Goal: Information Seeking & Learning: Learn about a topic

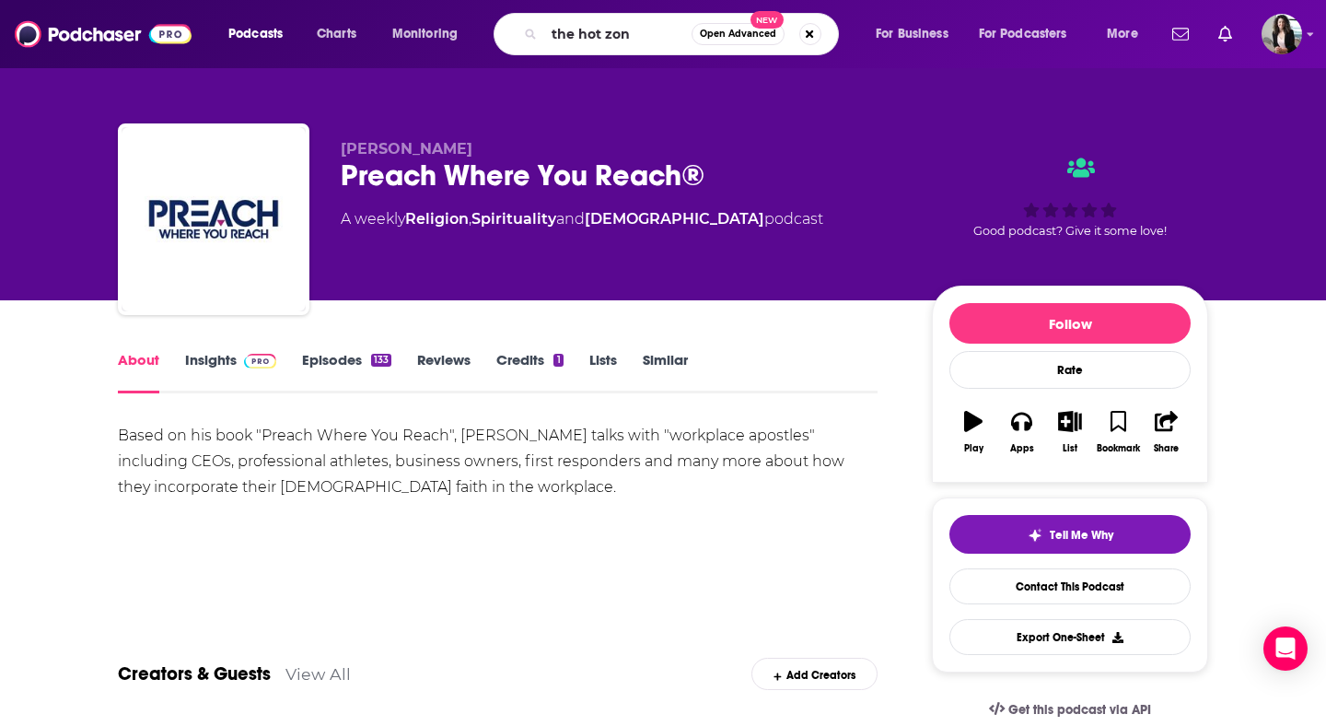
type input "the hot zone"
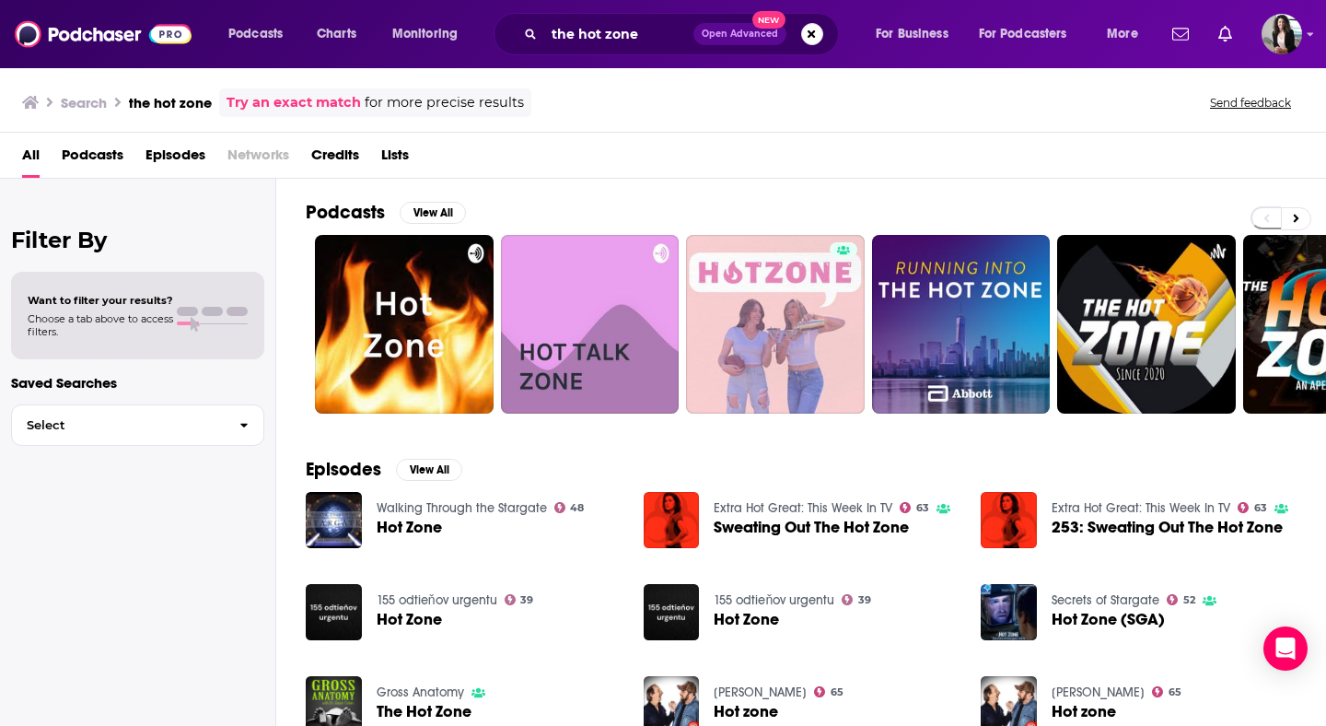
click at [1165, 167] on div "All Podcasts Episodes Networks Credits Lists" at bounding box center [666, 159] width 1289 height 38
click at [1295, 215] on icon at bounding box center [1297, 219] width 6 height 8
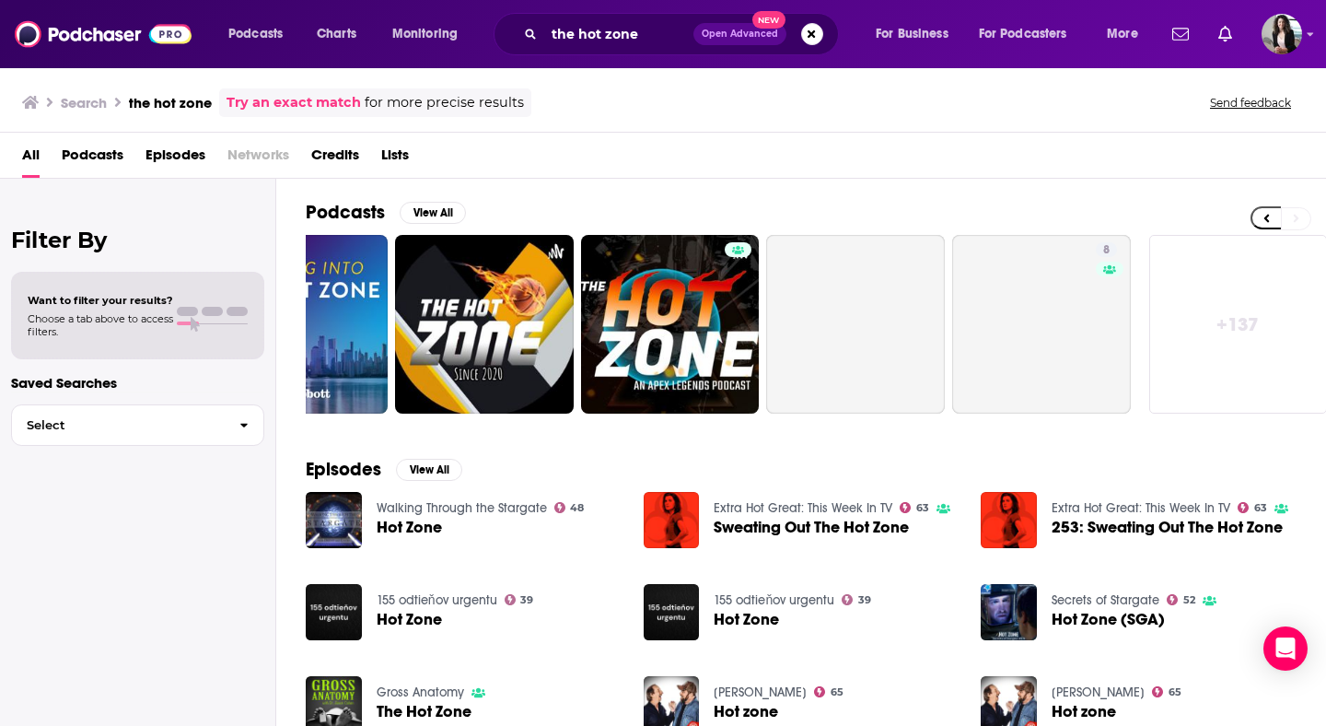
scroll to position [0, 671]
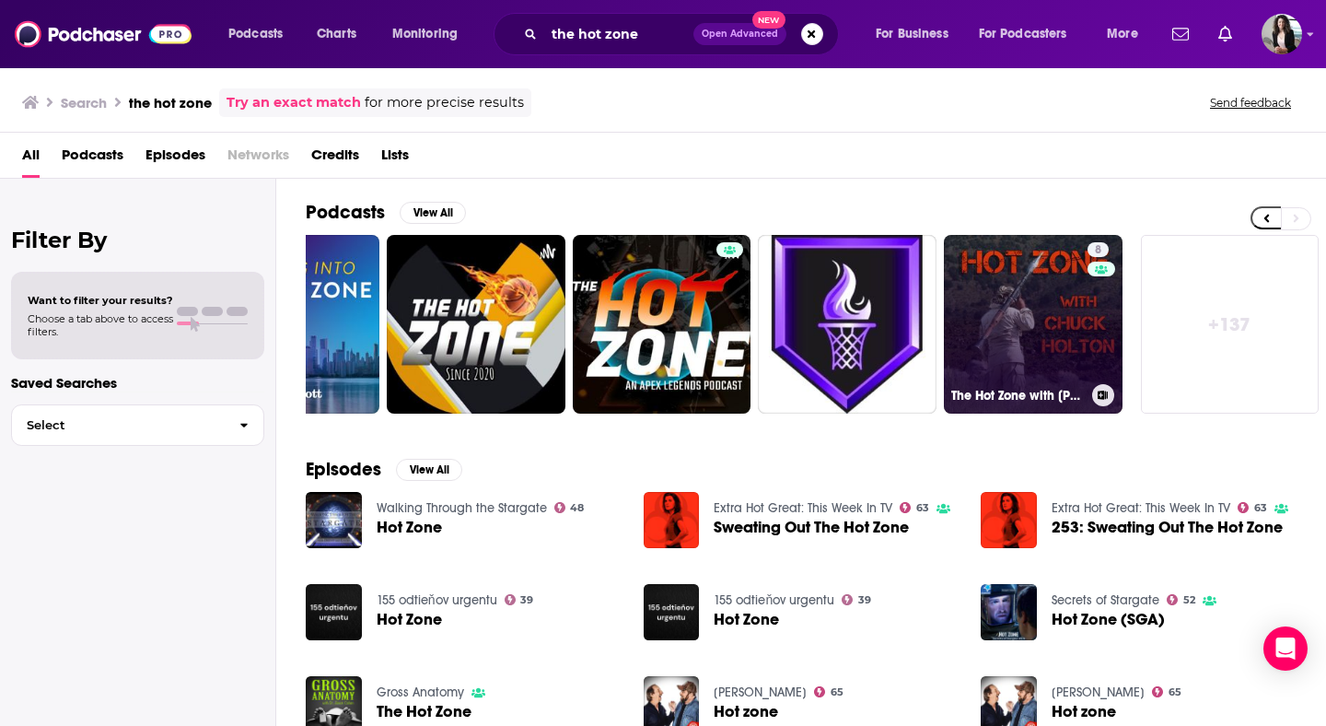
click at [1031, 348] on link "8 The Hot Zone with Chuck Holton" at bounding box center [1033, 324] width 179 height 179
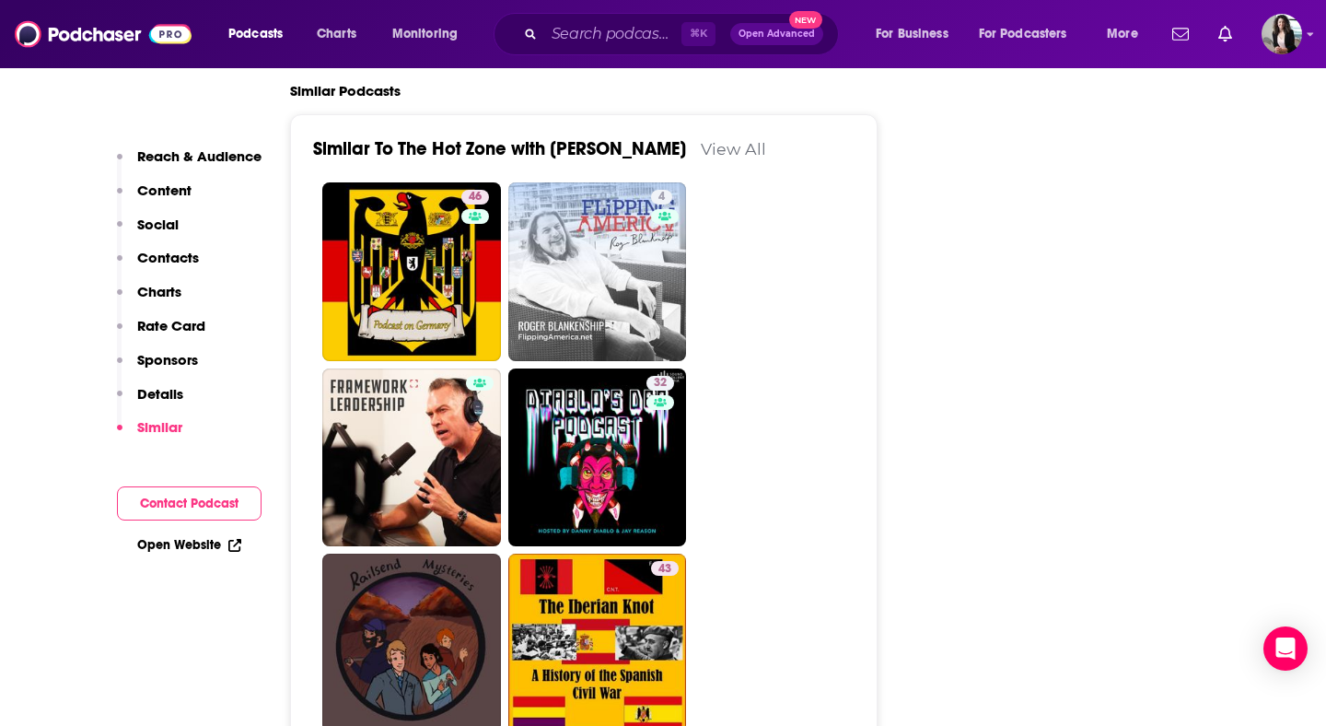
scroll to position [3272, 0]
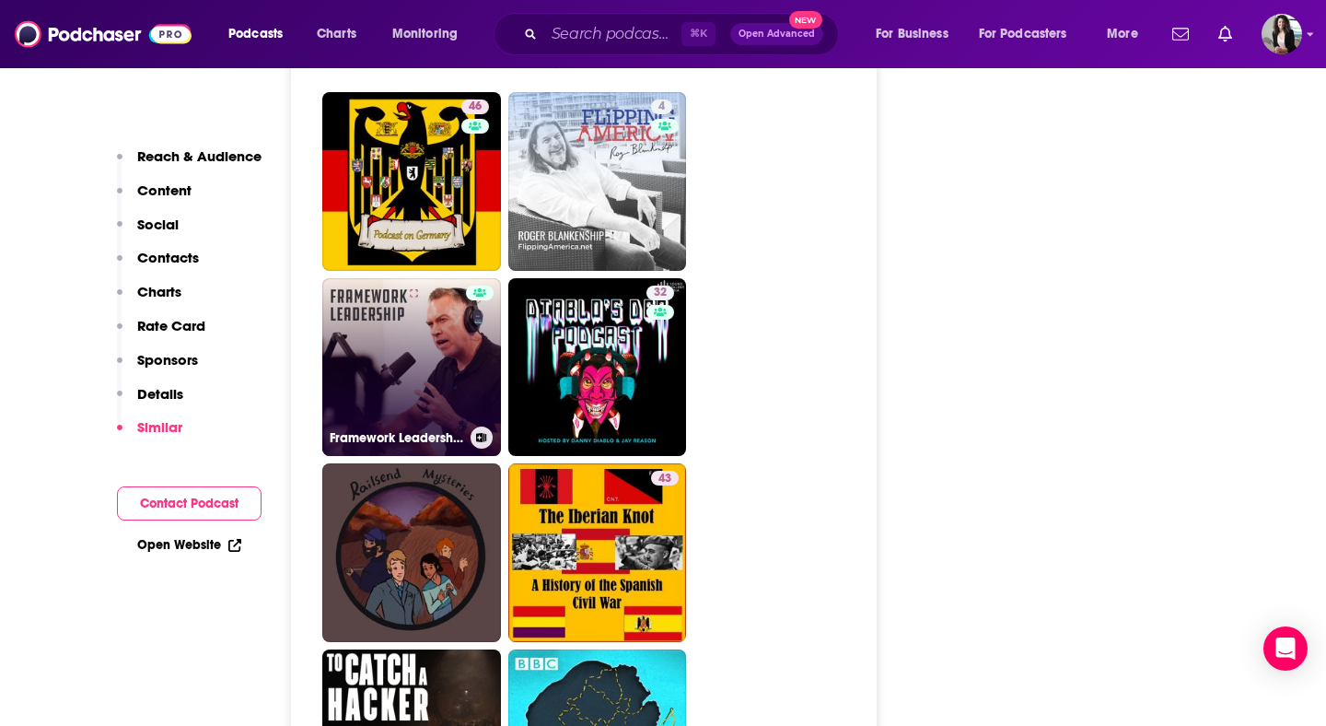
click at [455, 278] on link "Framework Leadership" at bounding box center [411, 367] width 179 height 179
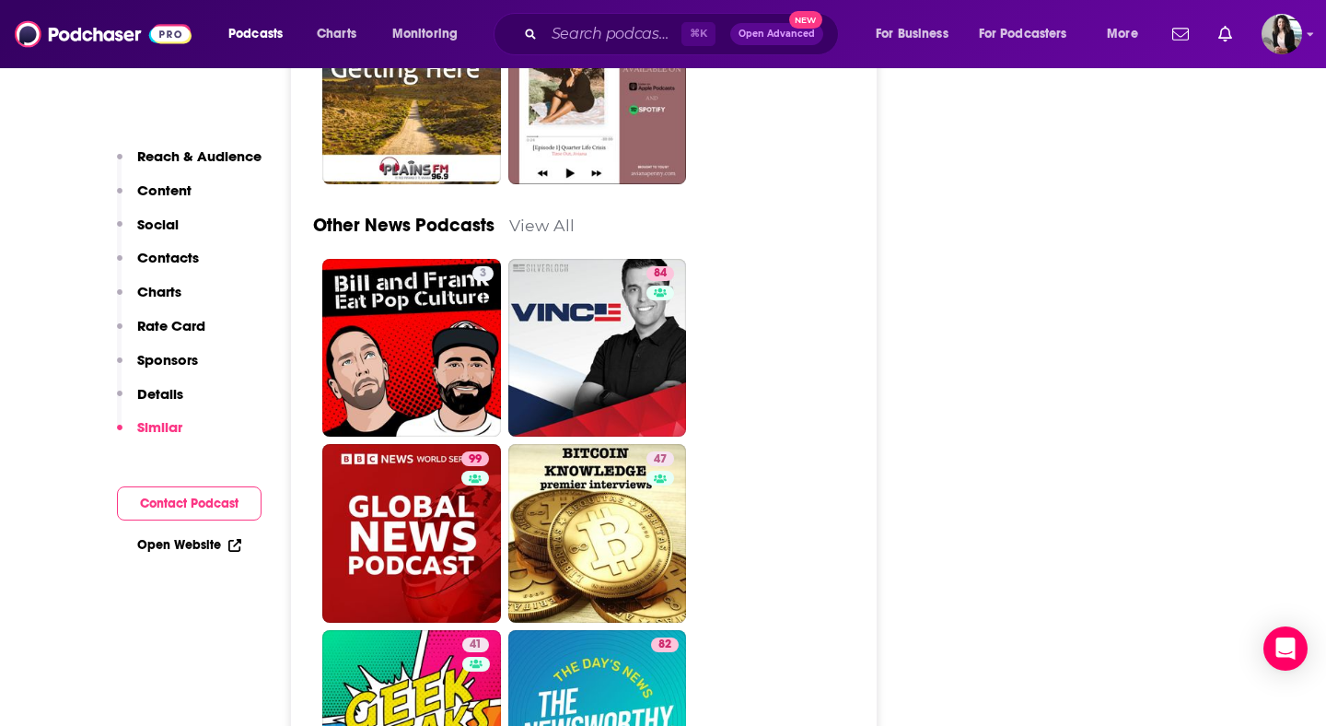
scroll to position [5419, 0]
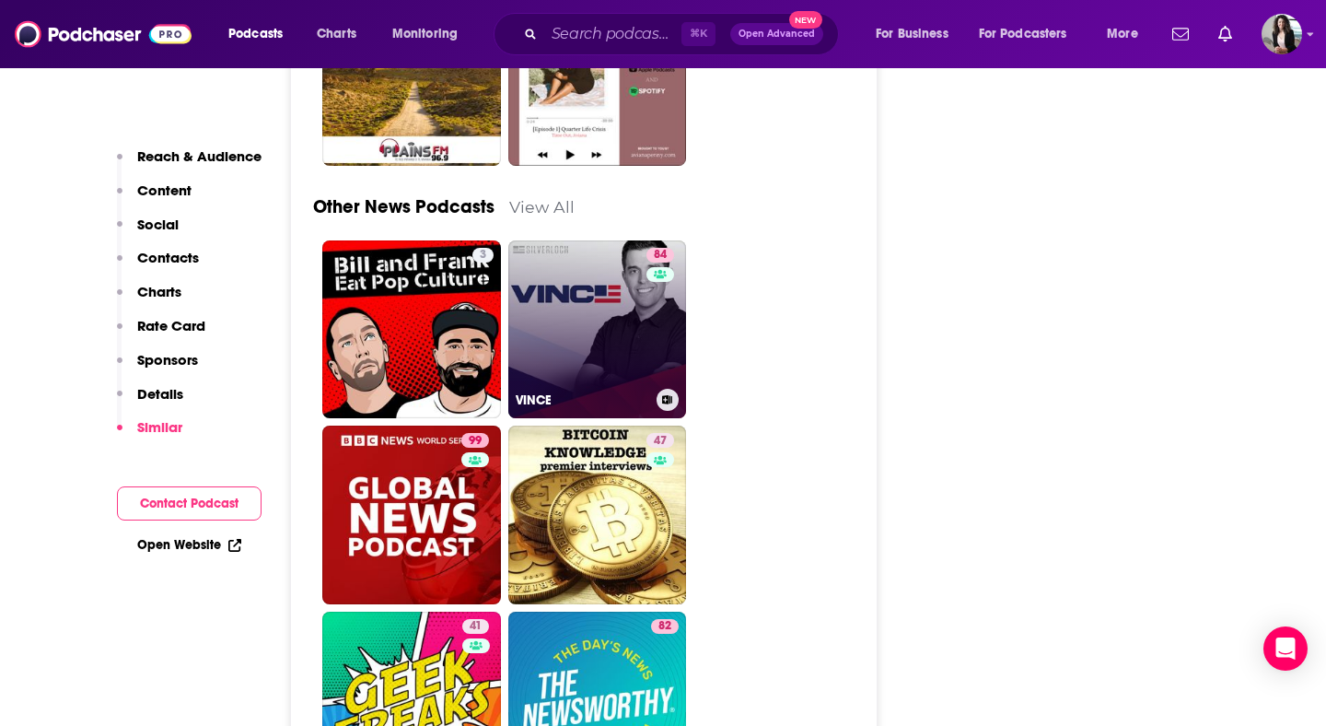
click at [602, 278] on link "84 VINCE" at bounding box center [597, 329] width 179 height 179
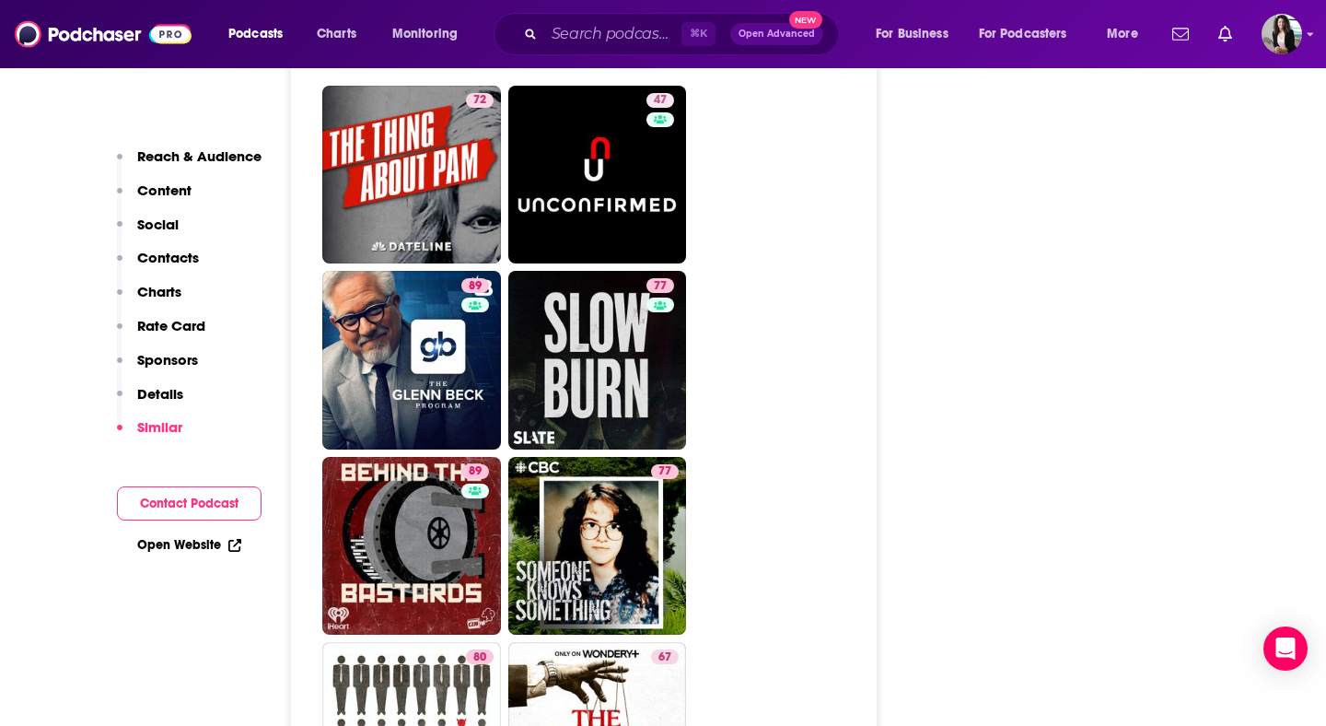
scroll to position [6503, 0]
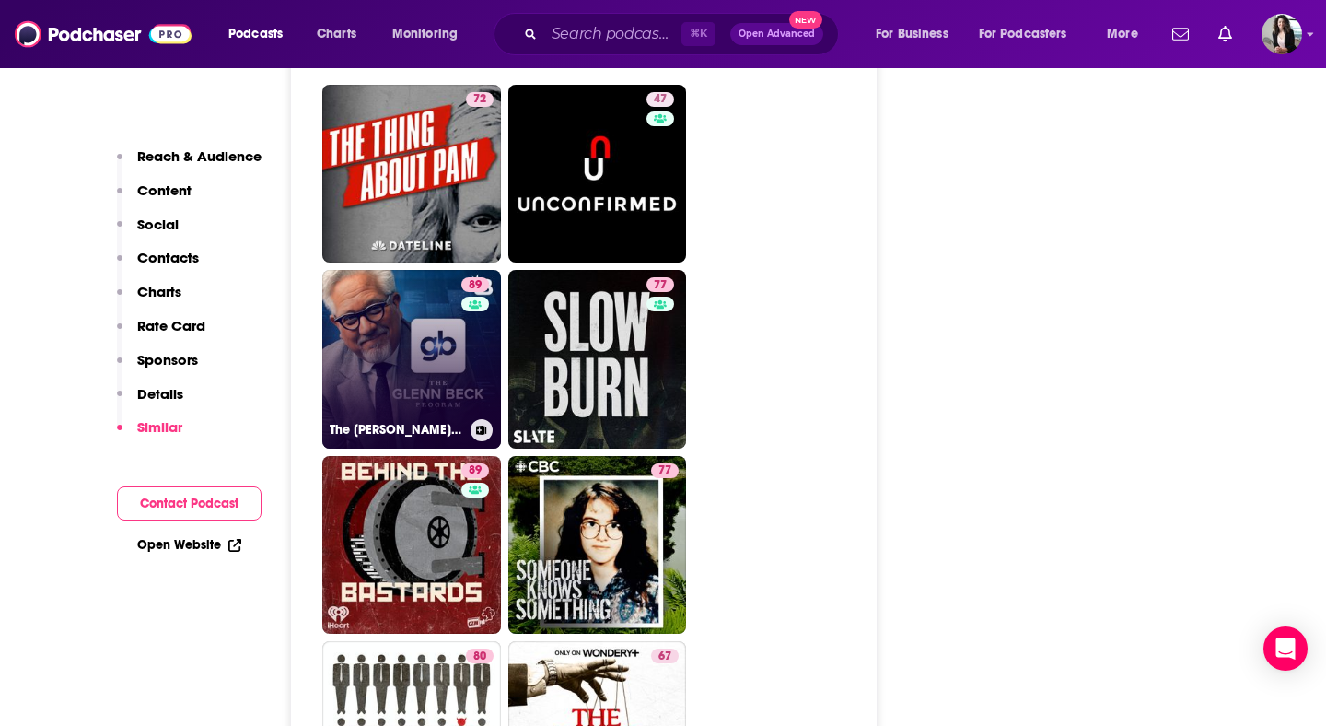
click at [418, 270] on link "89 The Glenn Beck Program" at bounding box center [411, 359] width 179 height 179
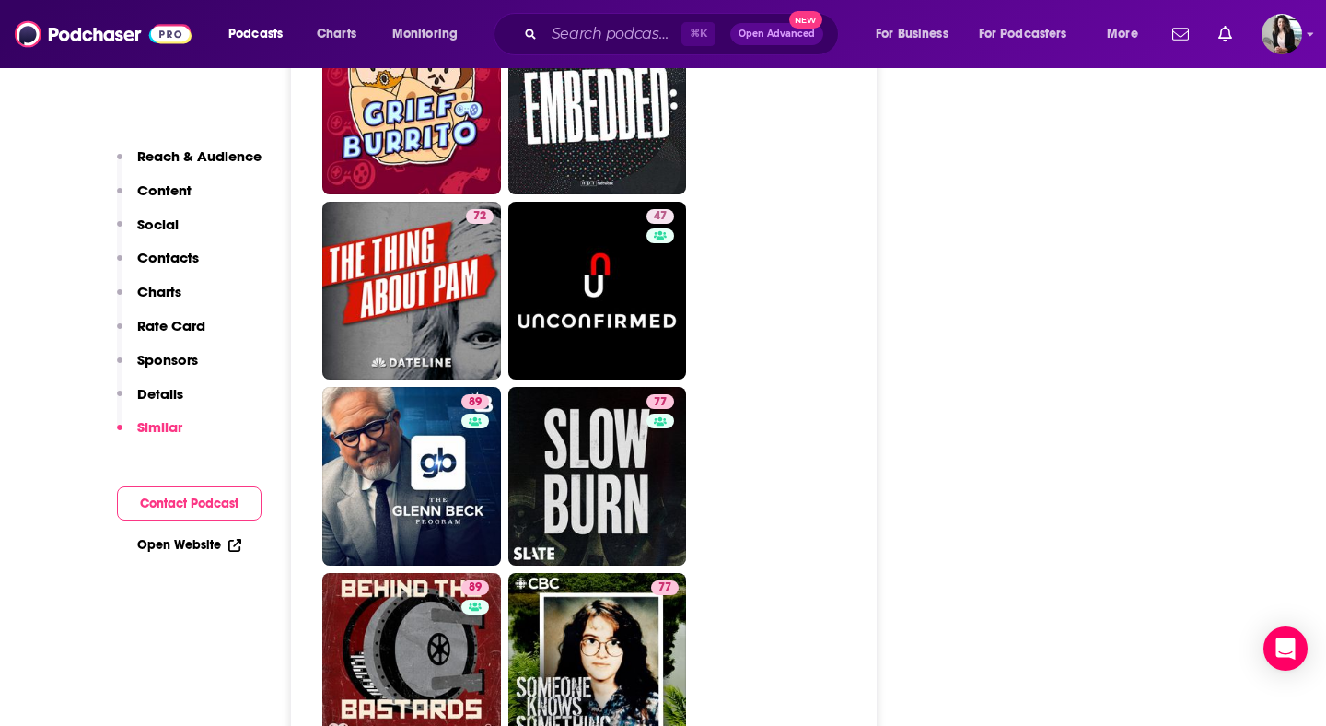
scroll to position [6189, 0]
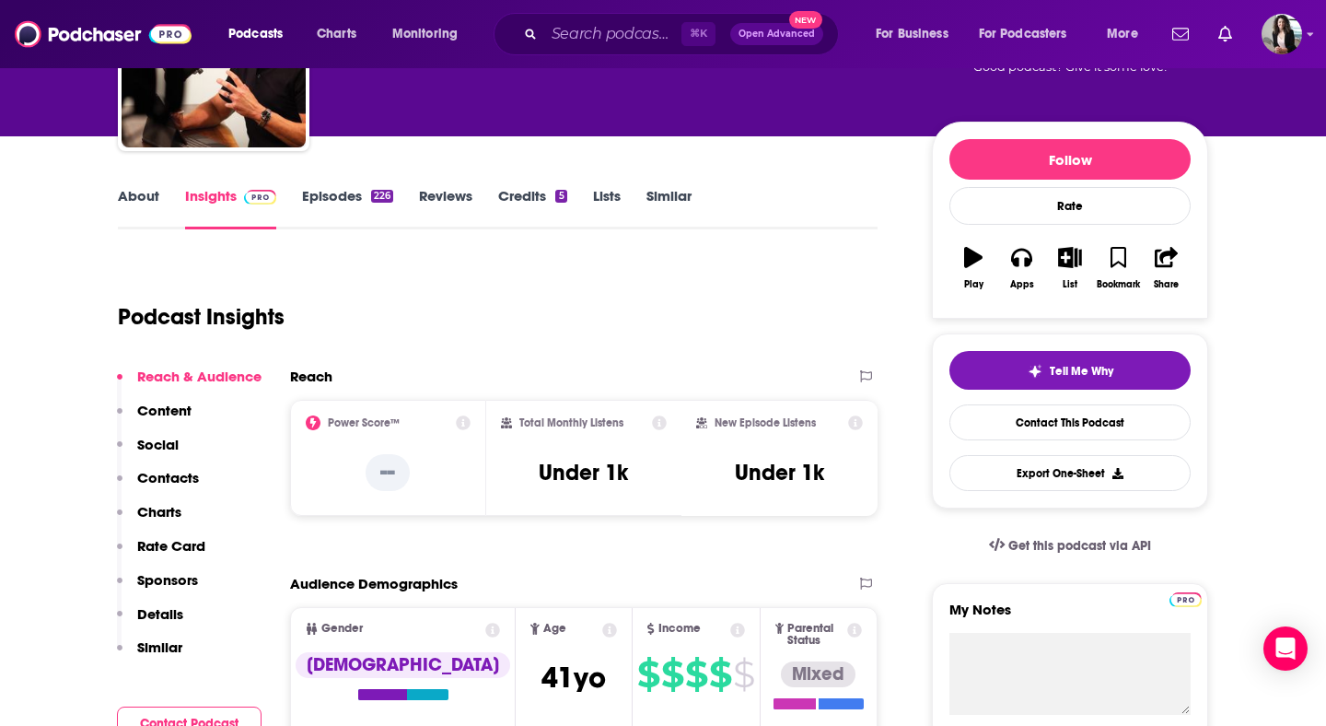
scroll to position [188, 0]
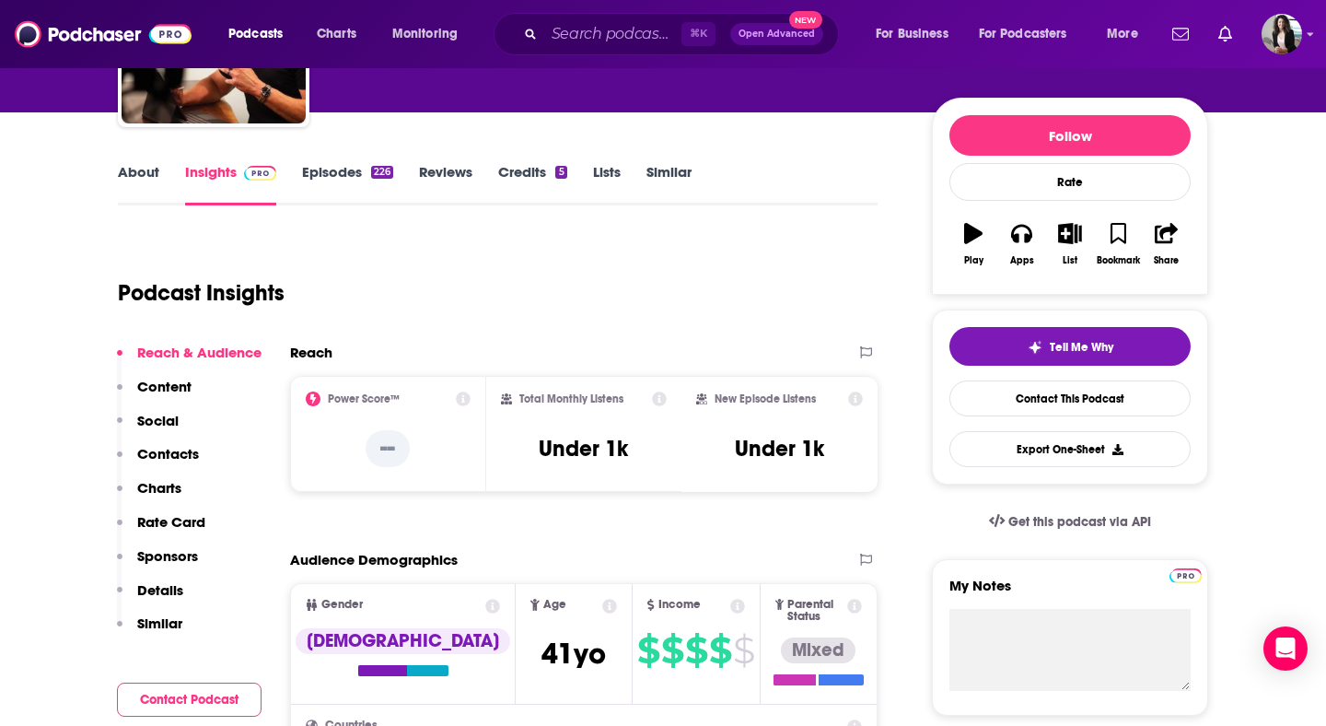
click at [145, 166] on link "About" at bounding box center [138, 184] width 41 height 42
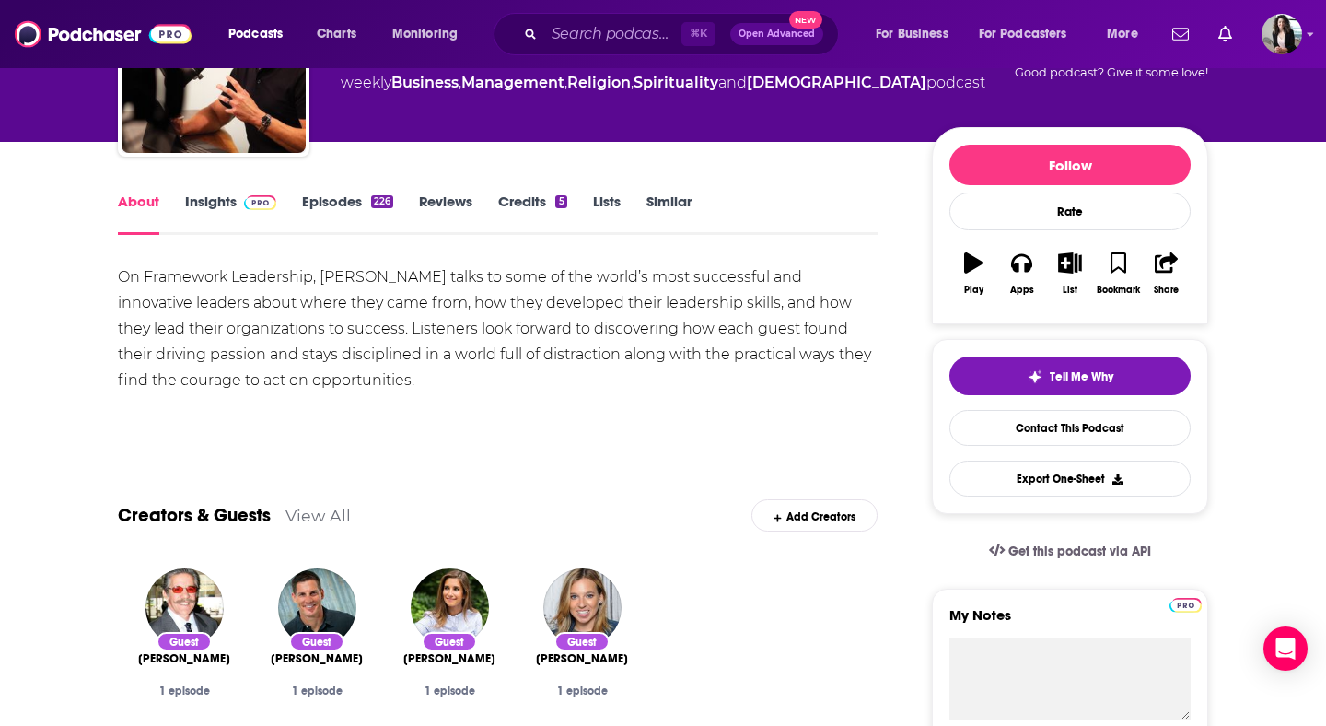
scroll to position [159, 0]
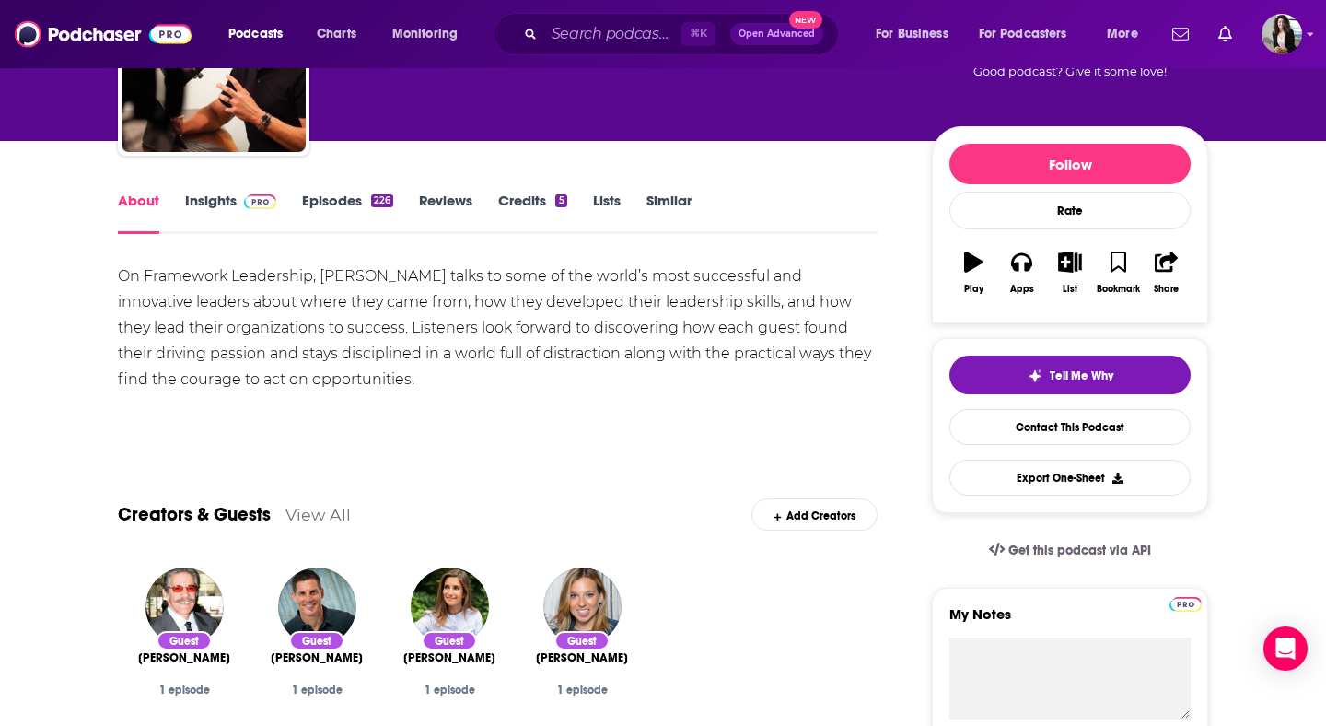
click at [313, 214] on link "Episodes 226" at bounding box center [347, 213] width 91 height 42
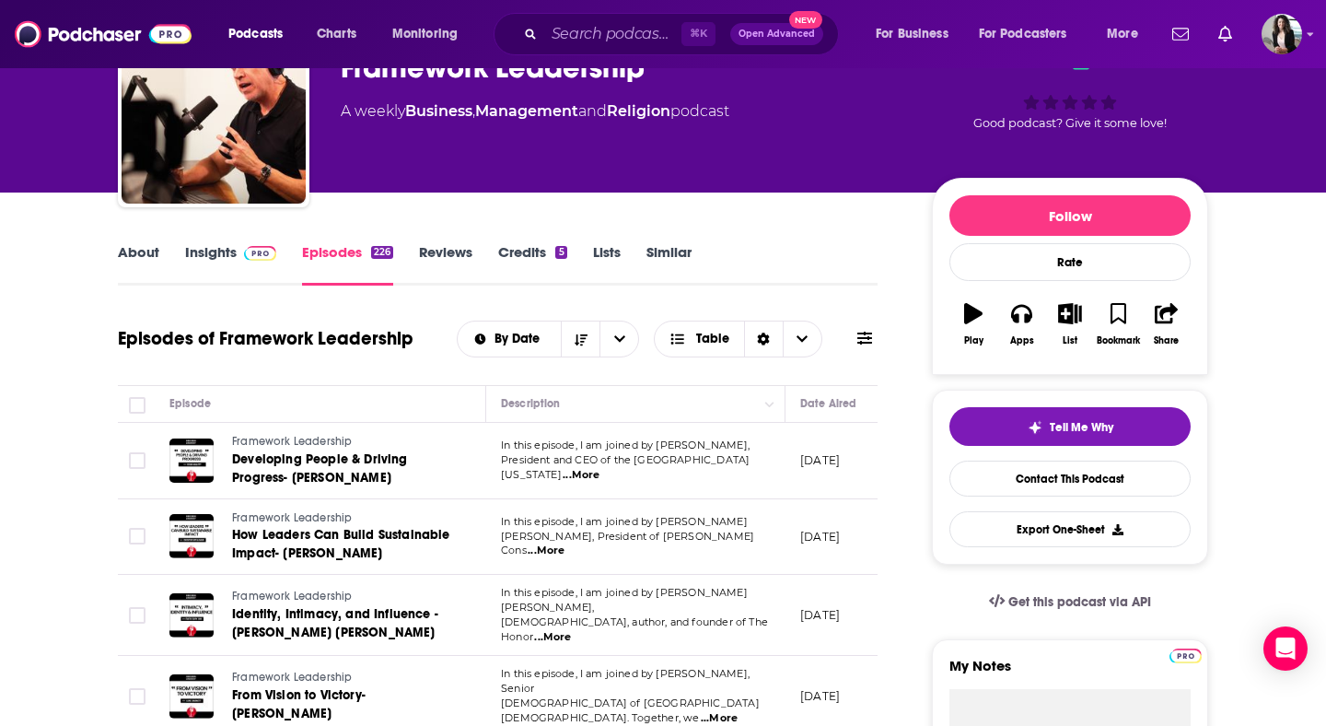
scroll to position [109, 0]
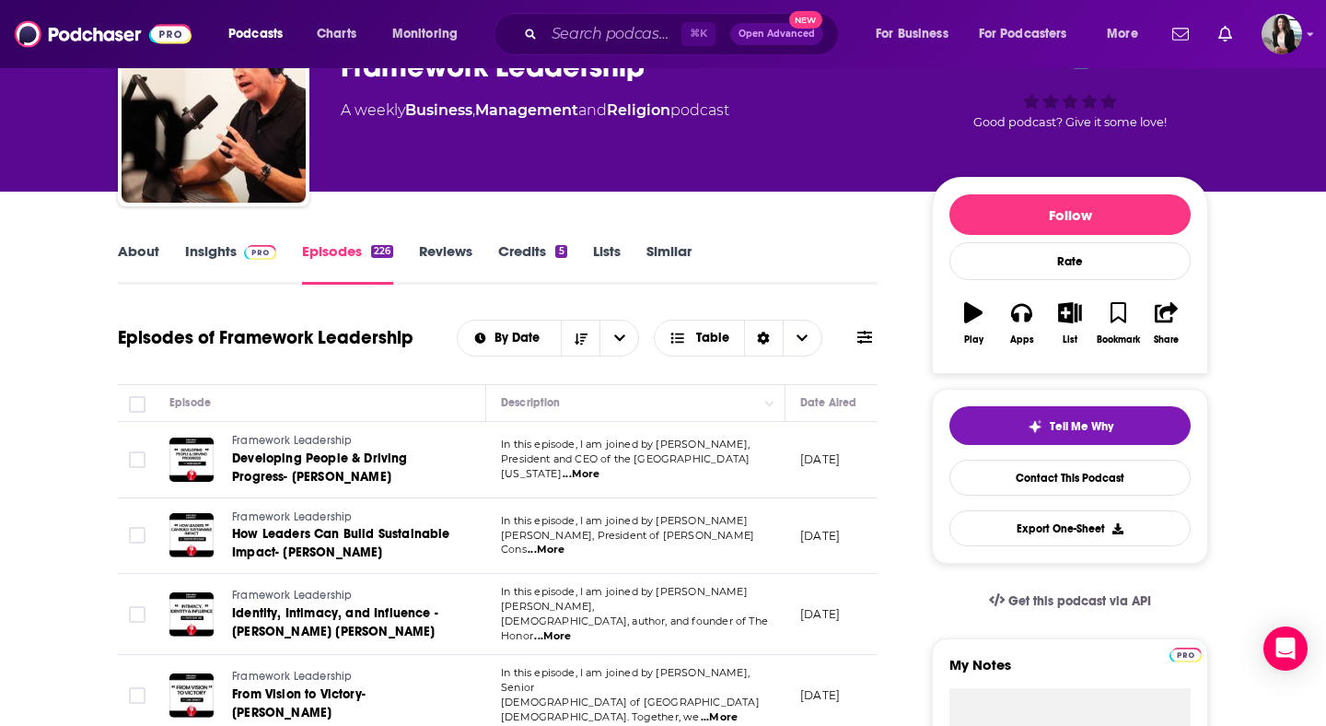
click at [241, 271] on link "Insights" at bounding box center [230, 263] width 91 height 42
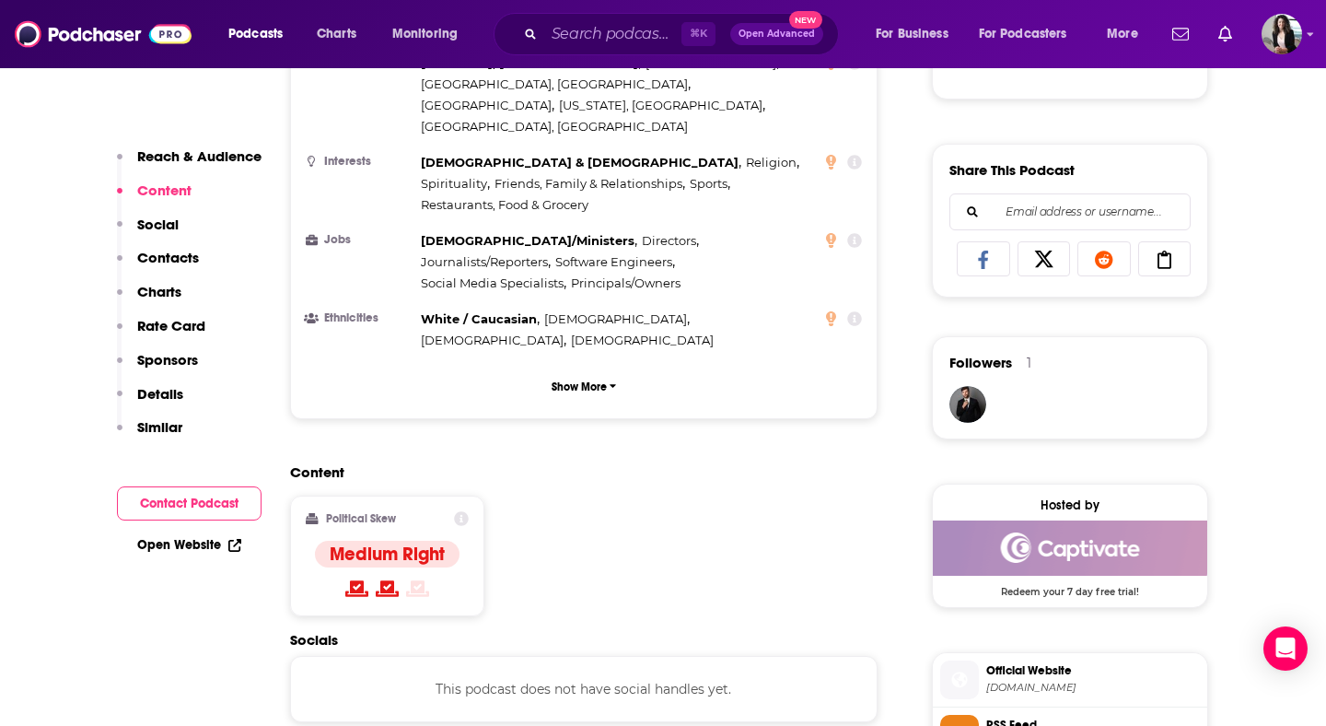
scroll to position [1331, 0]
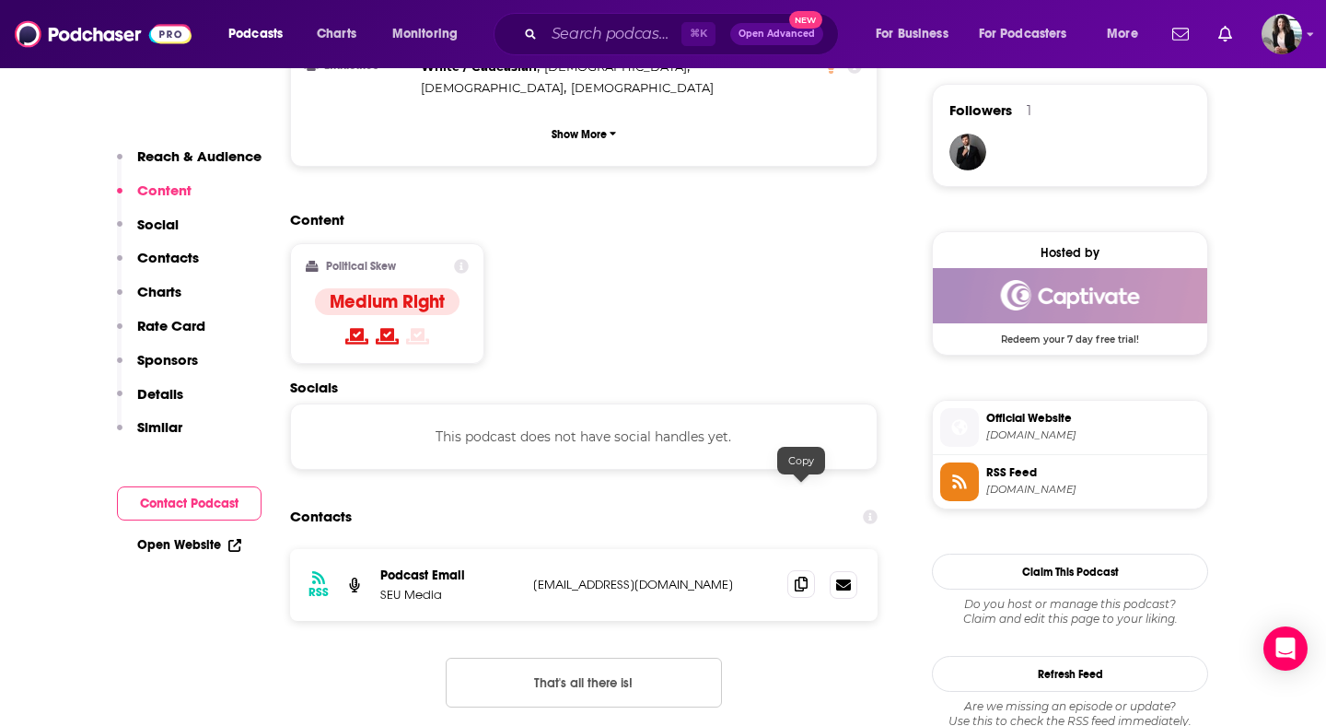
click at [795, 576] on icon at bounding box center [801, 583] width 13 height 15
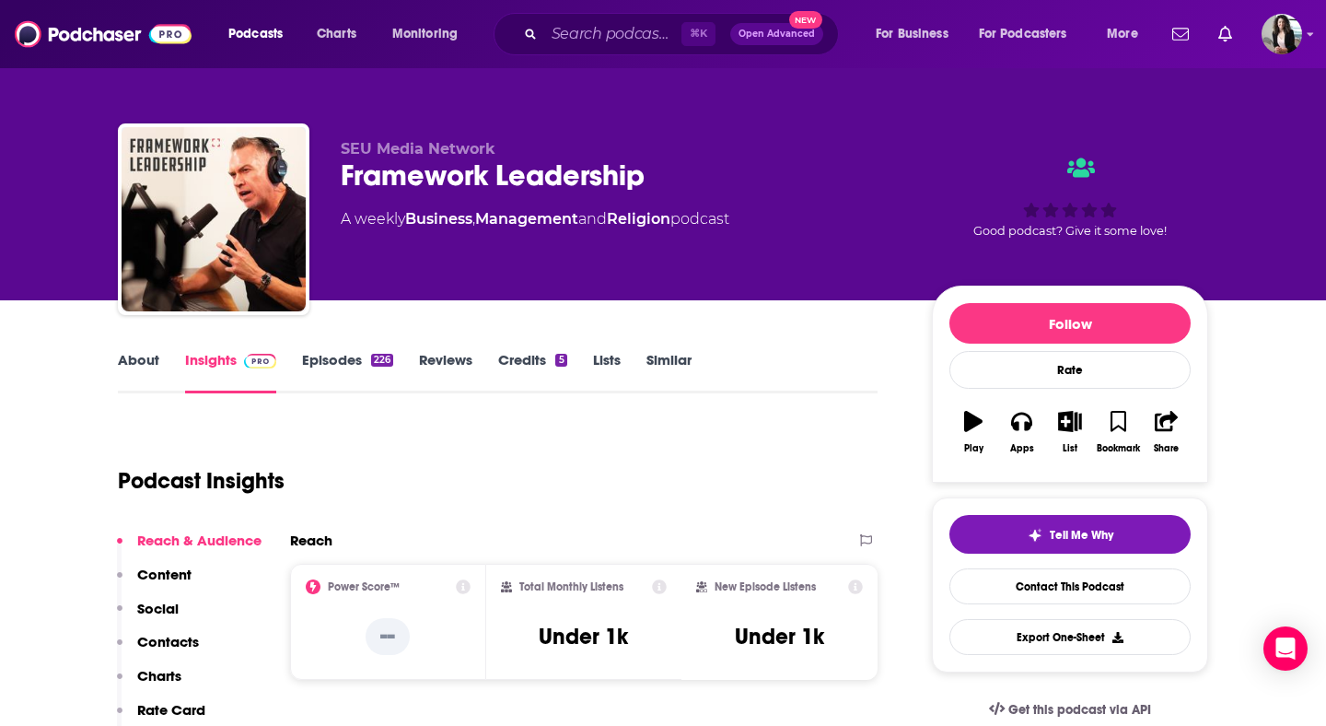
click at [154, 367] on link "About" at bounding box center [138, 372] width 41 height 42
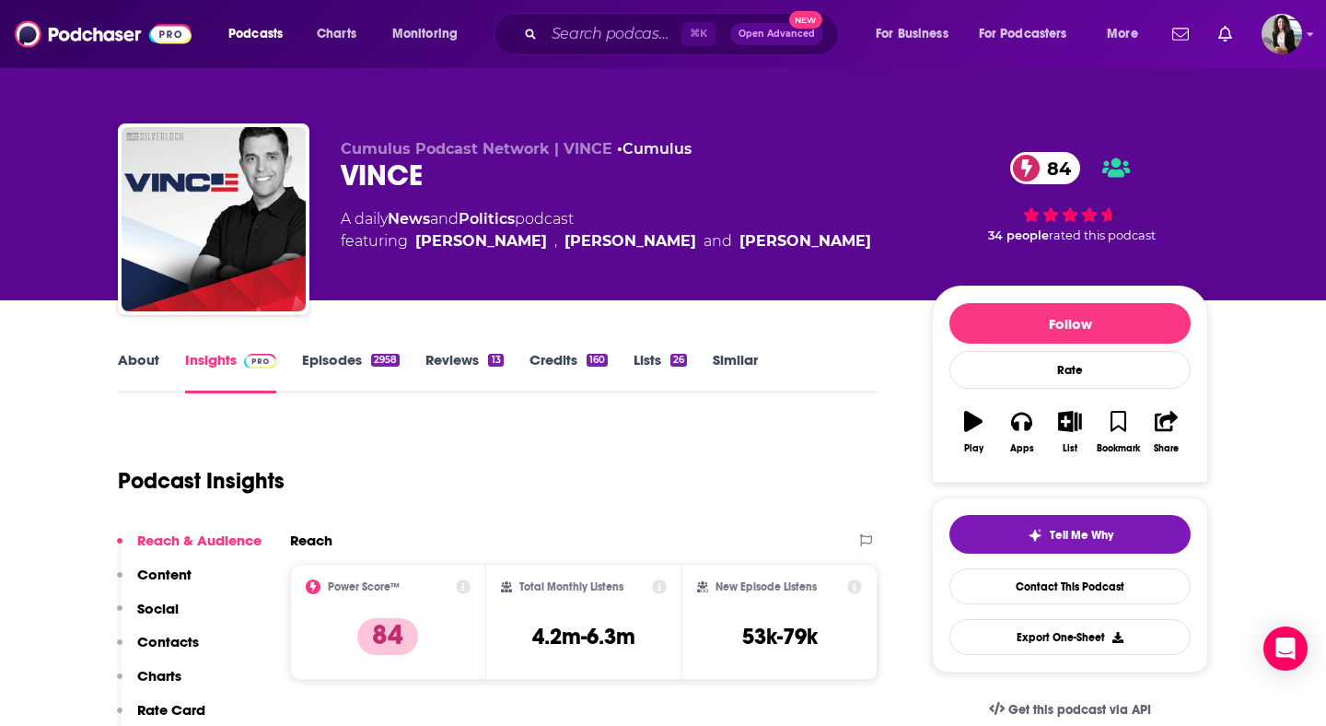
click at [142, 359] on link "About" at bounding box center [138, 372] width 41 height 42
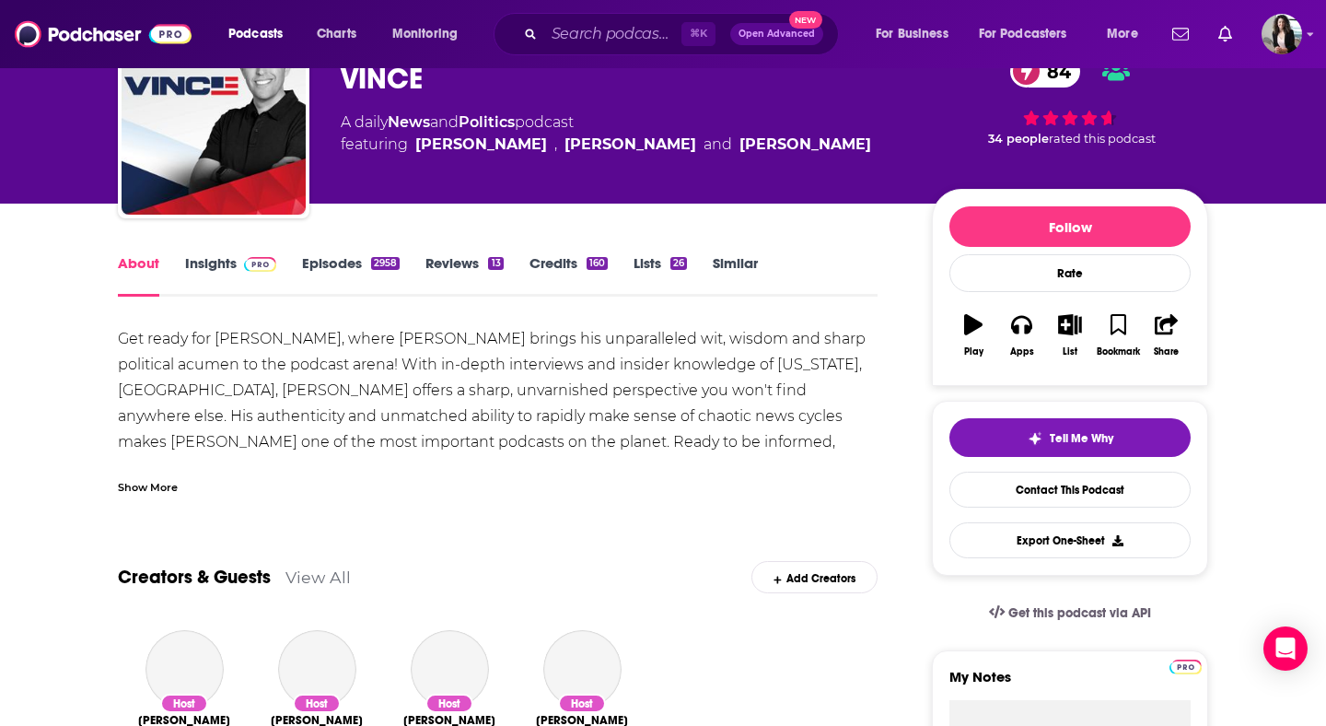
scroll to position [98, 0]
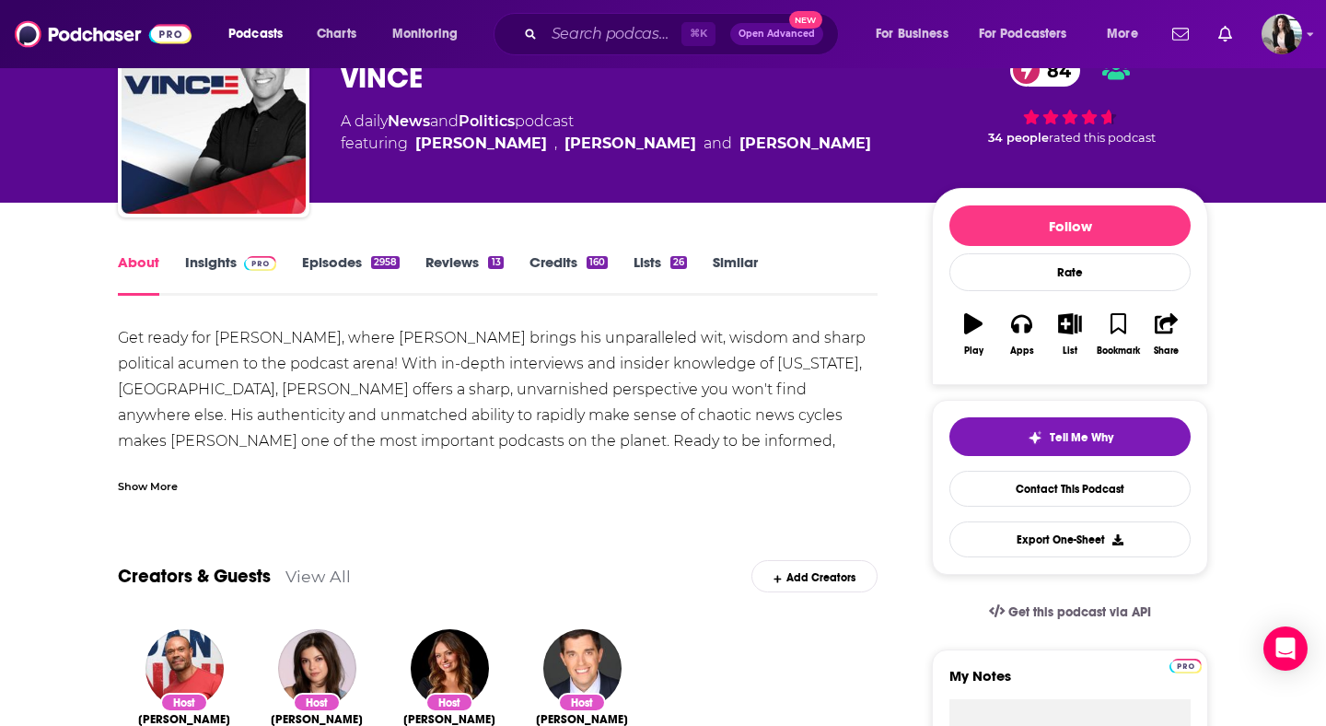
click at [357, 256] on link "Episodes 2958" at bounding box center [351, 274] width 98 height 42
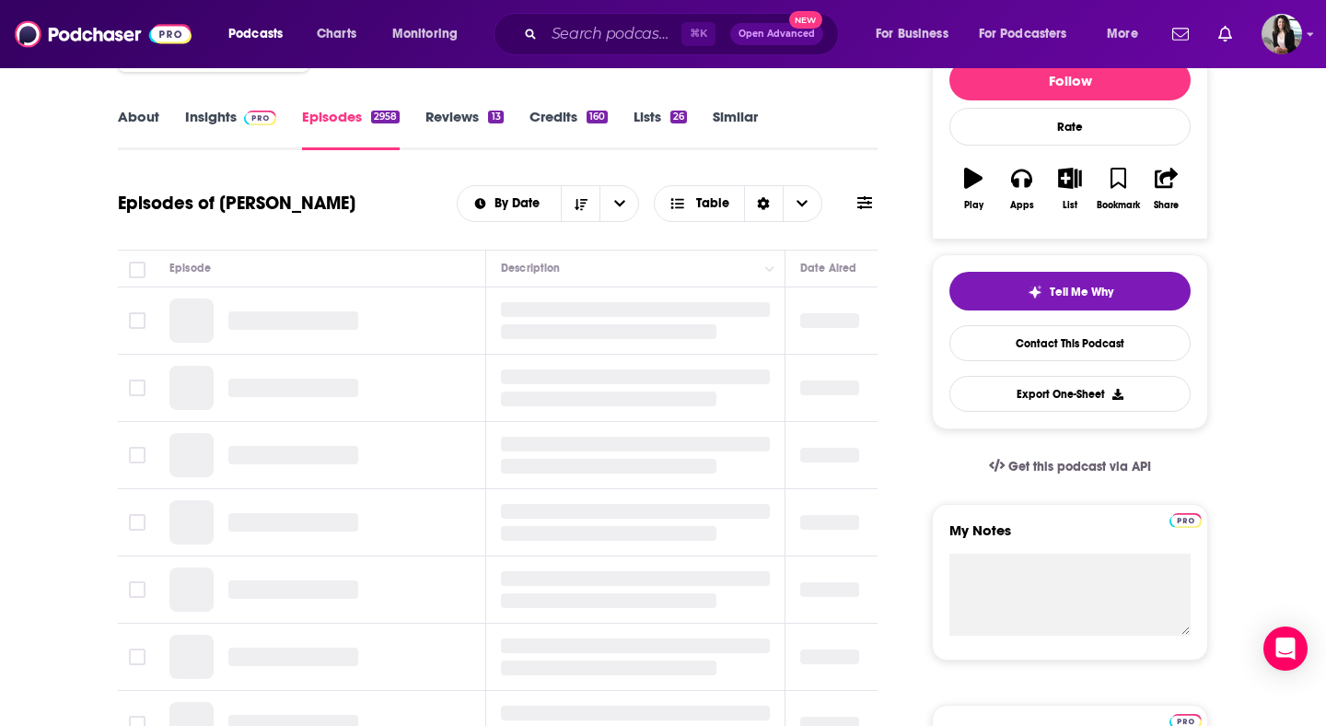
scroll to position [269, 0]
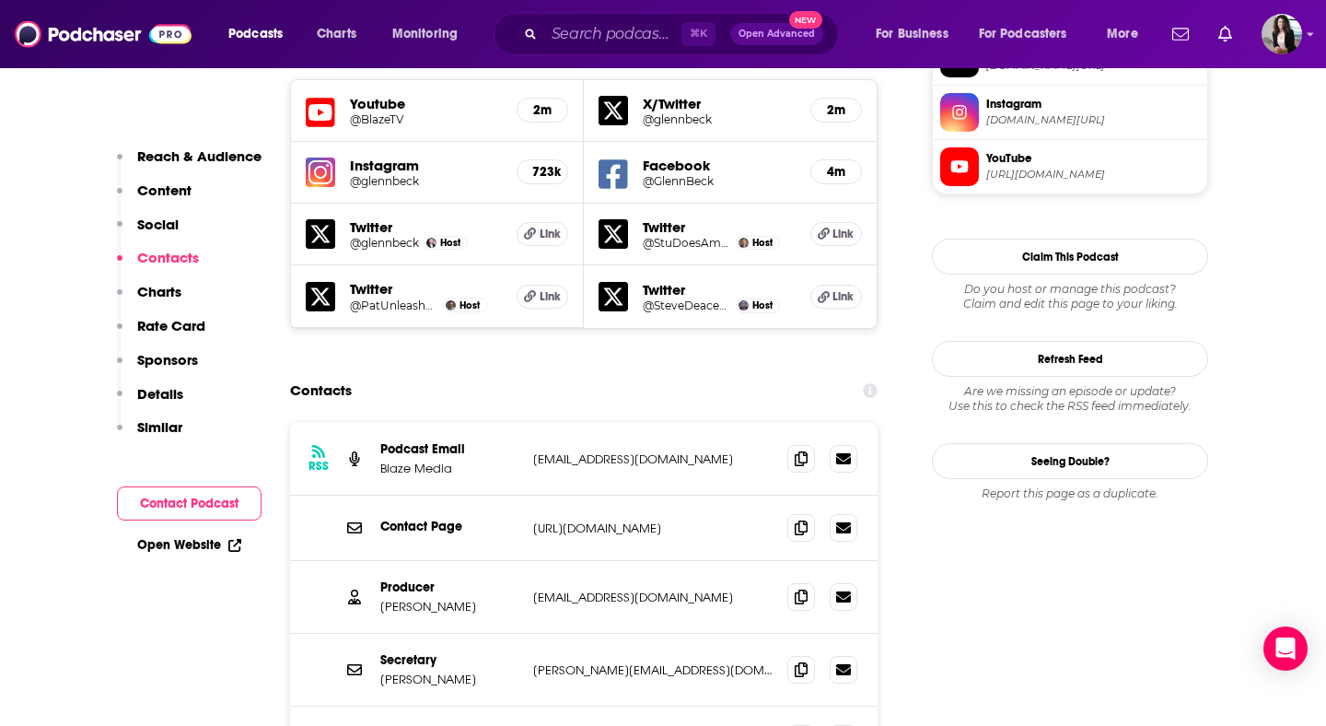
scroll to position [1693, 0]
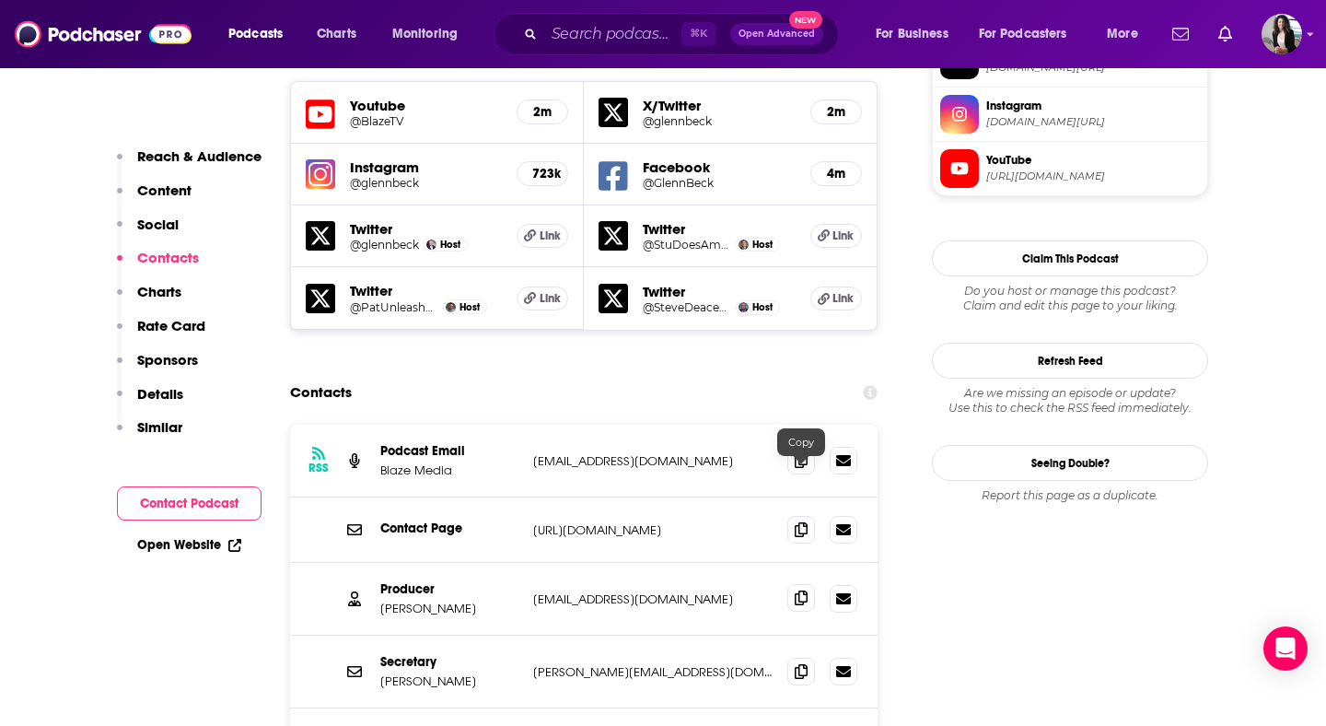
click at [802, 590] on icon at bounding box center [801, 597] width 13 height 15
